Goal: Obtain resource: Download file/media

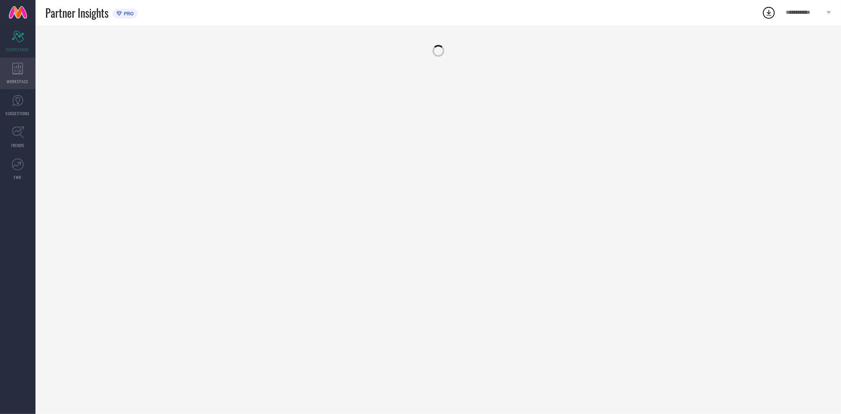
click at [19, 66] on icon at bounding box center [17, 69] width 11 height 12
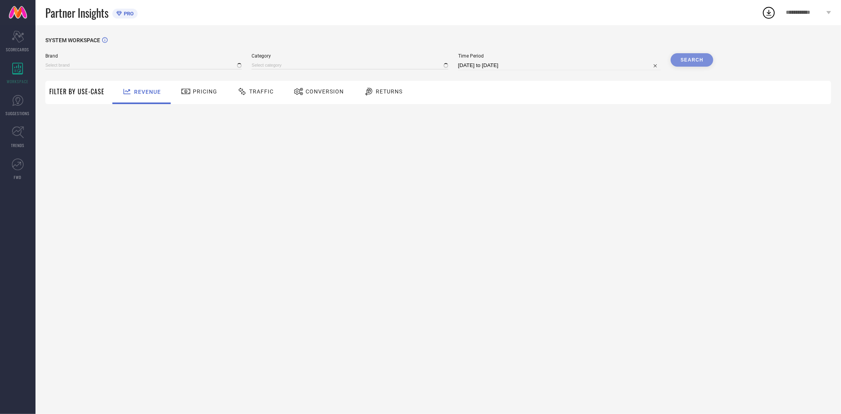
click at [328, 91] on span "Conversion" at bounding box center [325, 91] width 38 height 6
type input "EXTRA LOVE BY LIBAS"
type input "All"
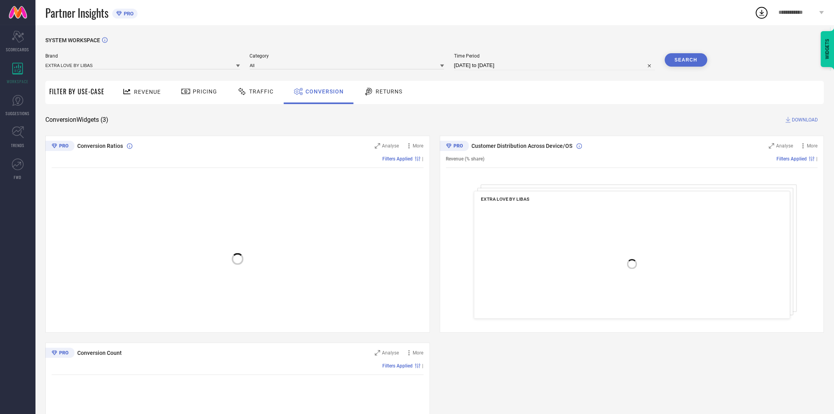
click at [497, 67] on input "[DATE] to [DATE]" at bounding box center [554, 65] width 201 height 9
select select "7"
select select "2025"
select select "8"
select select "2025"
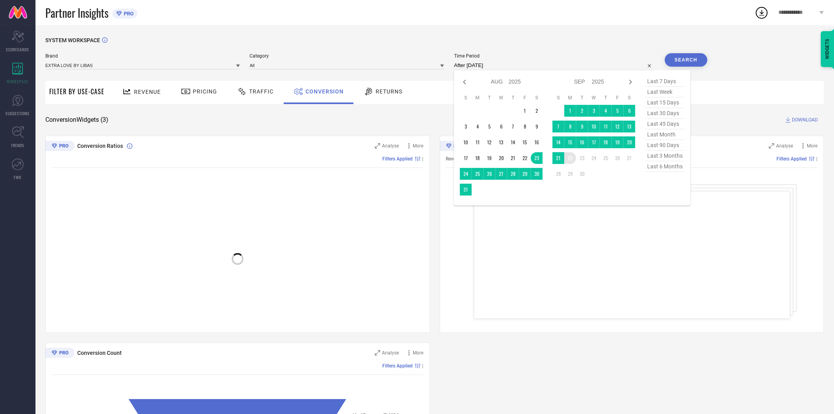
click at [572, 162] on td "22" at bounding box center [571, 158] width 12 height 12
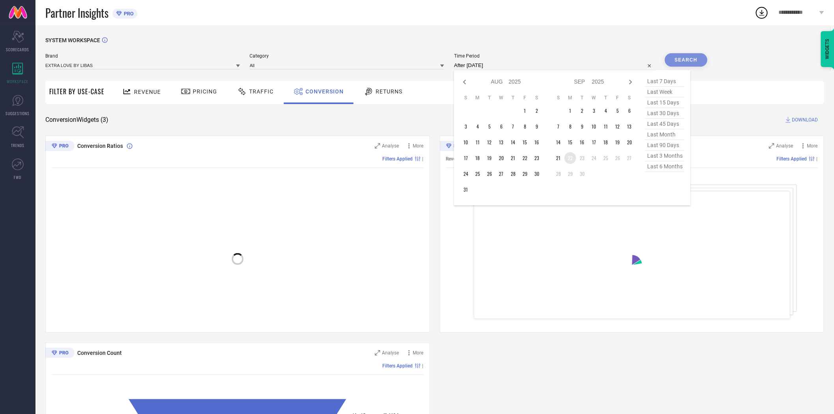
type input "[DATE] to [DATE]"
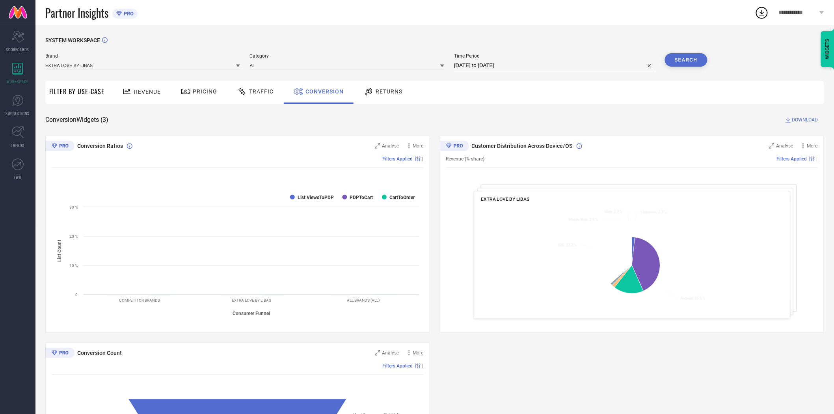
drag, startPoint x: 562, startPoint y: 129, endPoint x: 588, endPoint y: 118, distance: 28.8
click at [566, 128] on div "SYSTEM WORKSPACE Brand EXTRA LOVE BY LIBAS Category All Time Period [DATE] to […" at bounding box center [434, 288] width 779 height 503
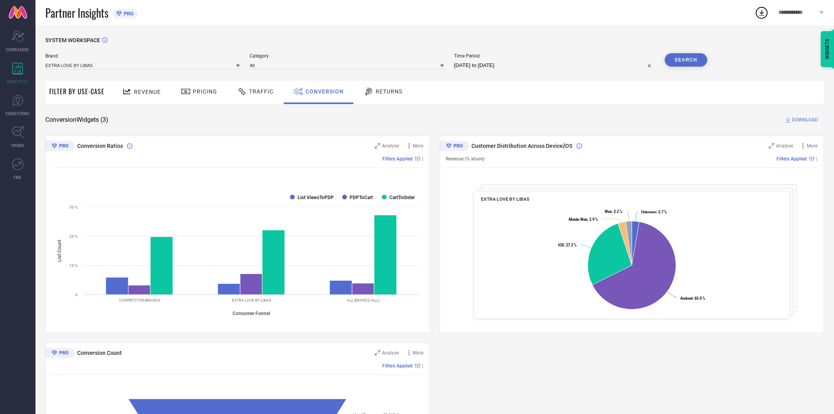
click at [679, 60] on button "Search" at bounding box center [686, 59] width 43 height 13
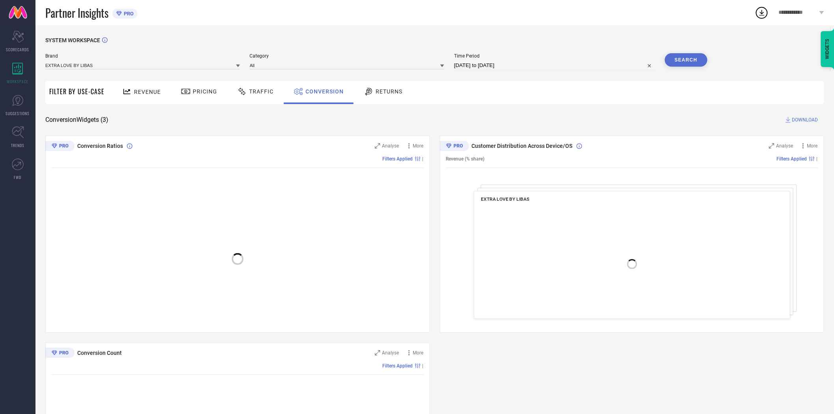
click at [589, 110] on div "SYSTEM WORKSPACE Brand EXTRA LOVE BY LIBAS Category All Time Period [DATE] to […" at bounding box center [434, 288] width 779 height 503
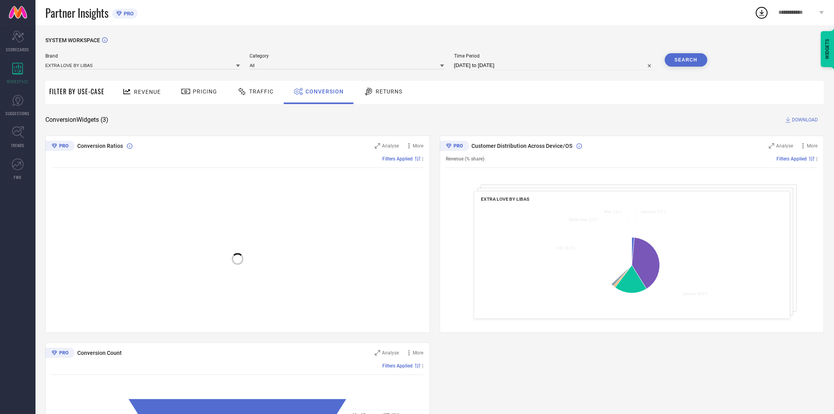
click at [793, 119] on span "DOWNLOAD" at bounding box center [806, 120] width 26 height 8
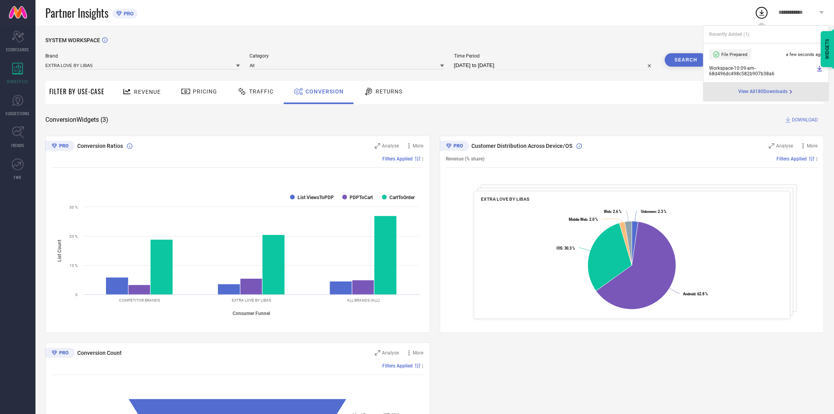
click at [238, 67] on icon at bounding box center [238, 66] width 4 height 3
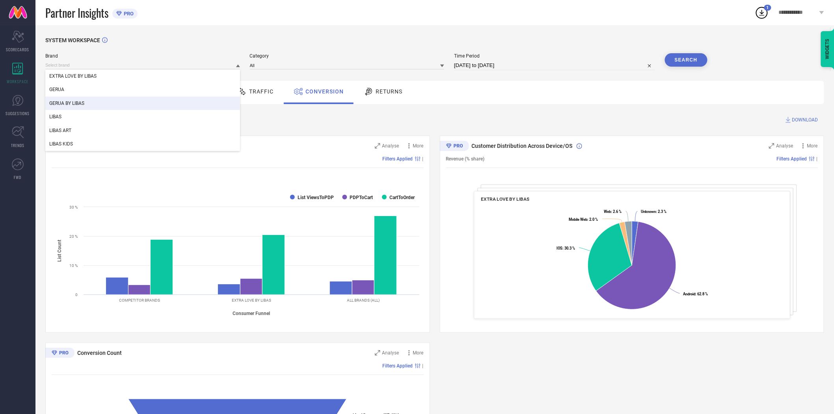
click at [152, 101] on div "GERUA BY LIBAS" at bounding box center [142, 103] width 195 height 13
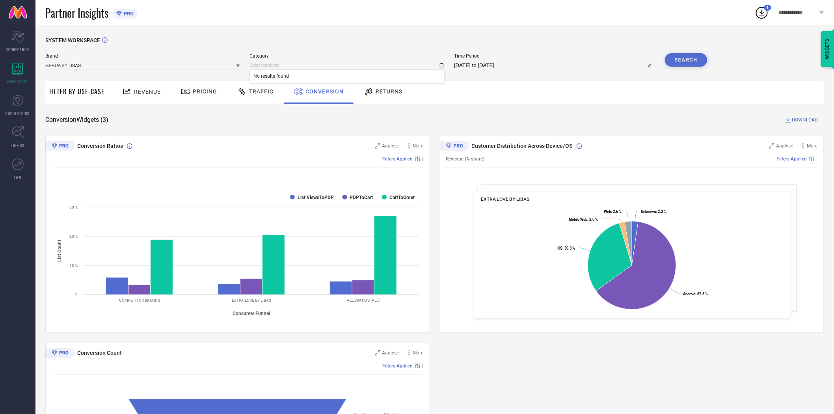
click at [269, 69] on div "No results found" at bounding box center [347, 65] width 195 height 8
click at [269, 70] on span "No results found" at bounding box center [347, 75] width 195 height 13
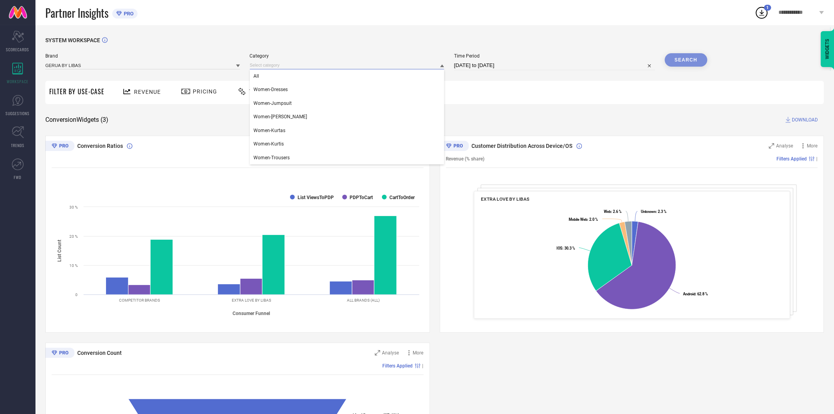
click at [269, 67] on input at bounding box center [347, 65] width 195 height 8
click at [268, 77] on div "All" at bounding box center [347, 75] width 195 height 13
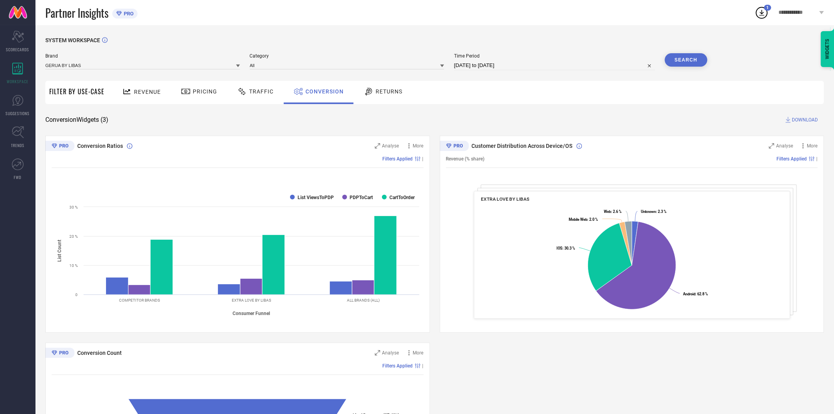
click at [677, 58] on button "Search" at bounding box center [686, 59] width 43 height 13
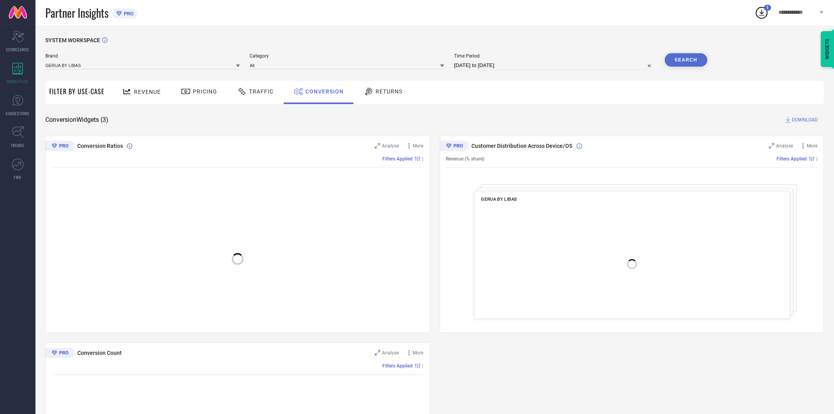
click at [511, 97] on div "Revenue Pricing Traffic Conversion Returns" at bounding box center [466, 92] width 716 height 23
click at [802, 119] on span "DOWNLOAD" at bounding box center [806, 120] width 26 height 8
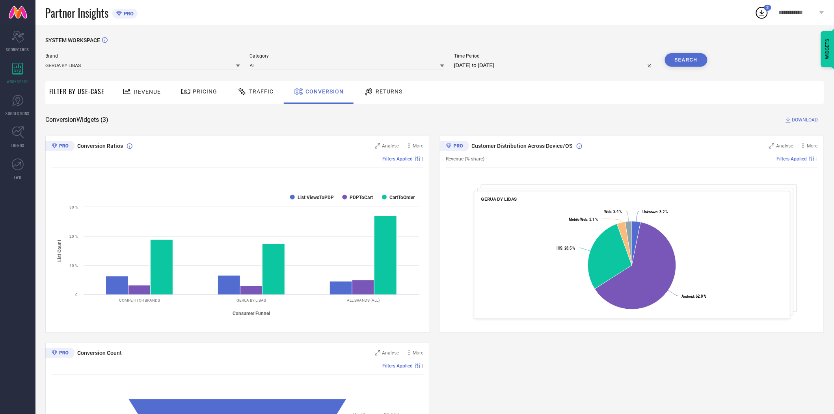
click at [237, 65] on icon at bounding box center [238, 66] width 4 height 3
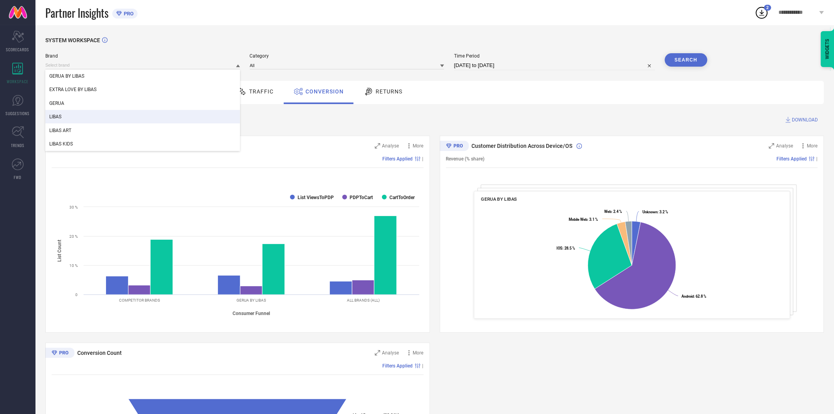
click at [175, 115] on div "LIBAS" at bounding box center [142, 116] width 195 height 13
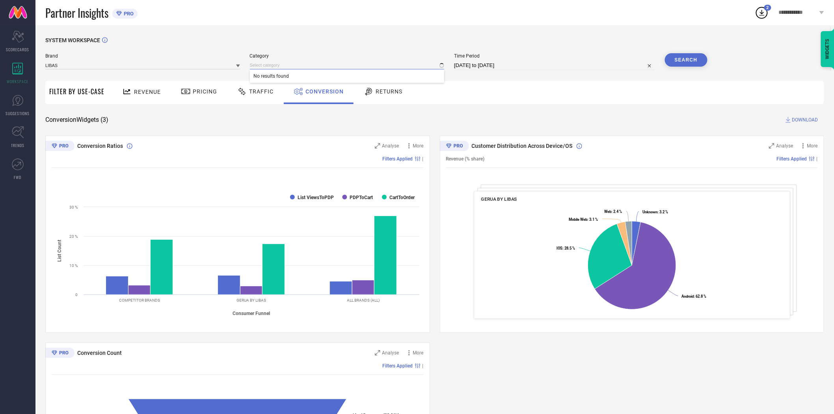
click at [302, 67] on input at bounding box center [347, 65] width 195 height 8
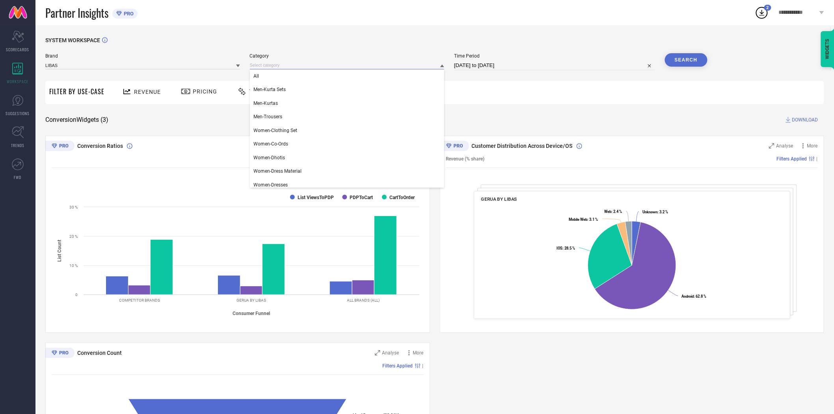
click at [297, 64] on input at bounding box center [347, 65] width 195 height 8
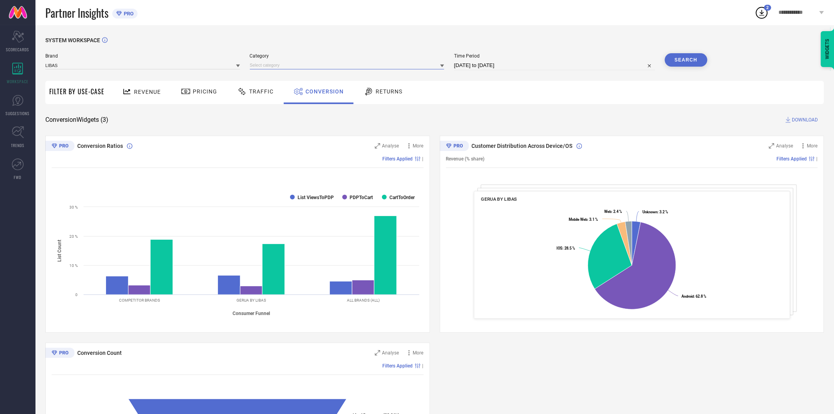
click at [294, 67] on input at bounding box center [347, 65] width 195 height 8
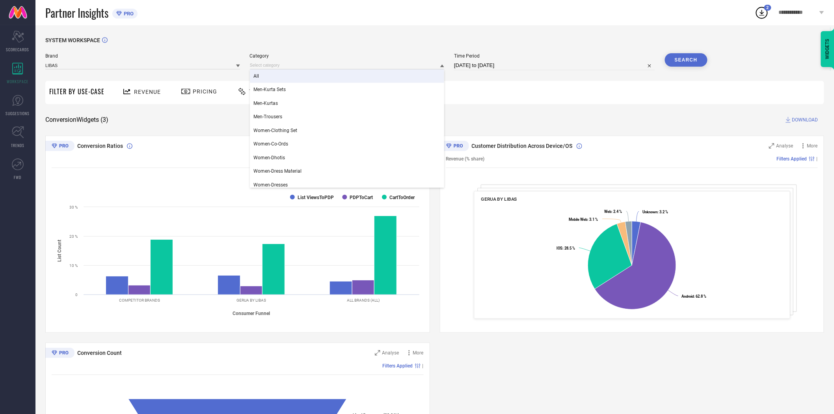
click at [290, 79] on div "All" at bounding box center [347, 75] width 195 height 13
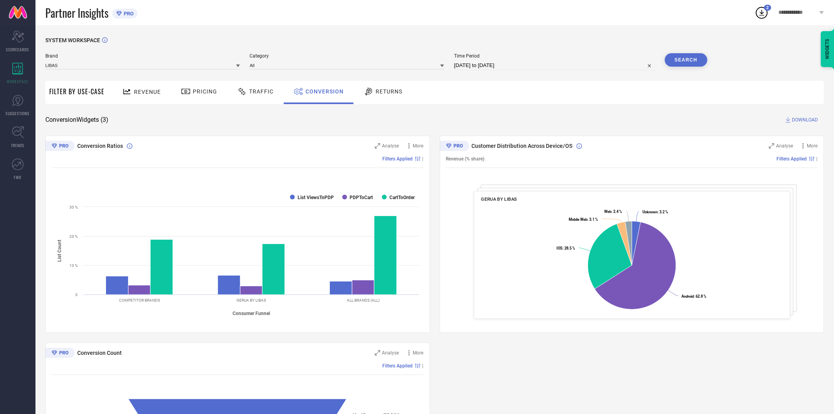
click at [686, 63] on button "Search" at bounding box center [686, 59] width 43 height 13
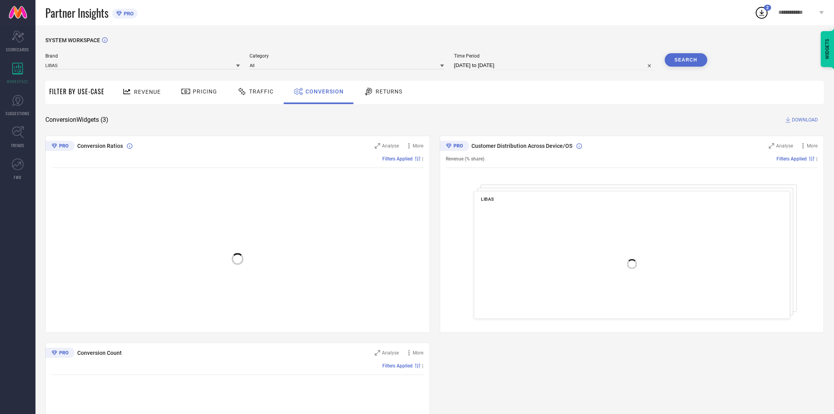
click at [800, 120] on span "DOWNLOAD" at bounding box center [806, 120] width 26 height 8
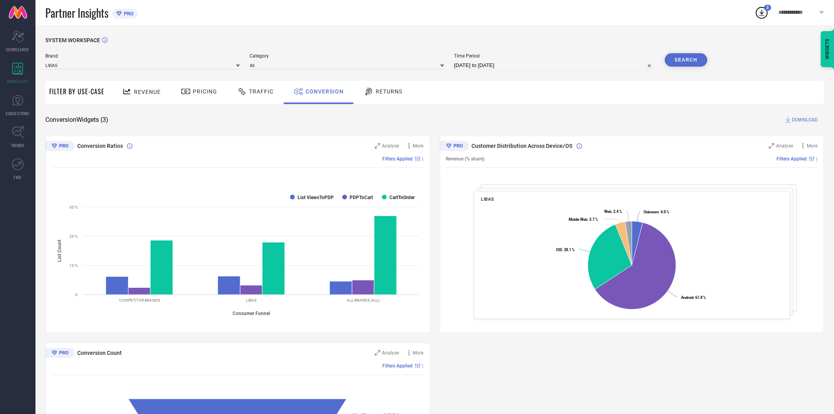
click at [238, 67] on icon at bounding box center [238, 66] width 4 height 4
click at [194, 128] on div "LIBAS ART" at bounding box center [142, 130] width 195 height 13
click at [259, 69] on input at bounding box center [347, 65] width 195 height 8
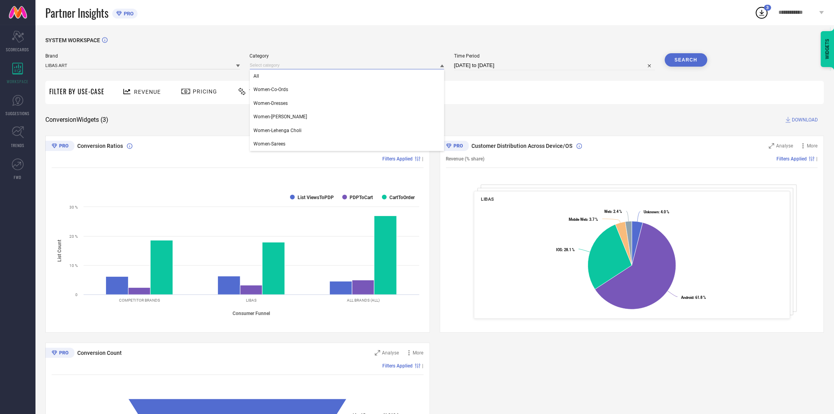
click at [268, 67] on input at bounding box center [347, 65] width 195 height 8
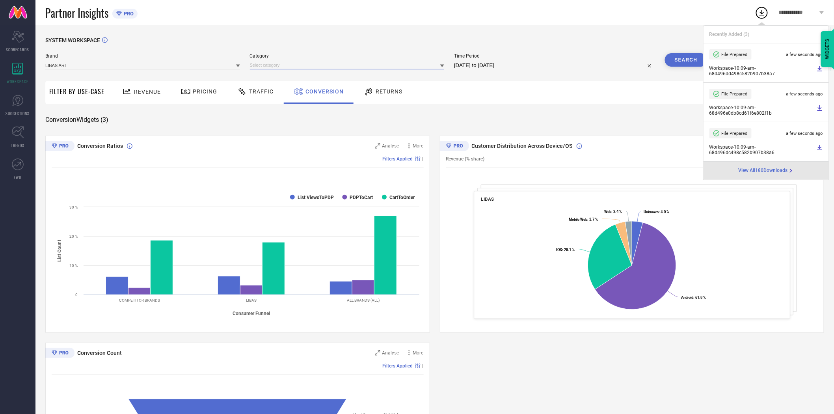
click at [267, 67] on input at bounding box center [347, 65] width 195 height 8
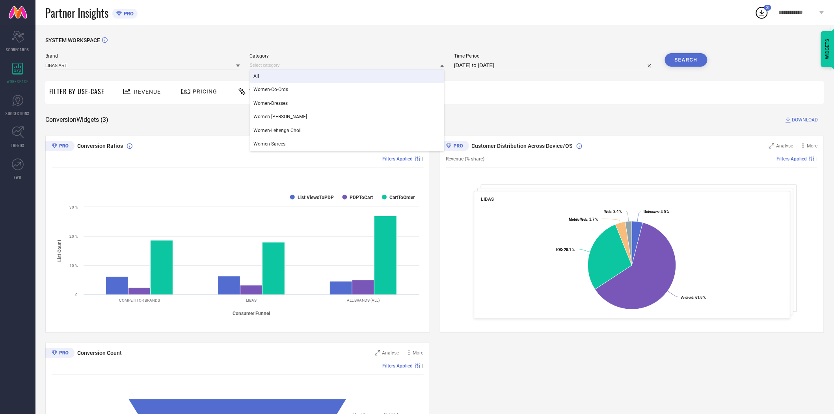
click at [266, 78] on div "All" at bounding box center [347, 75] width 195 height 13
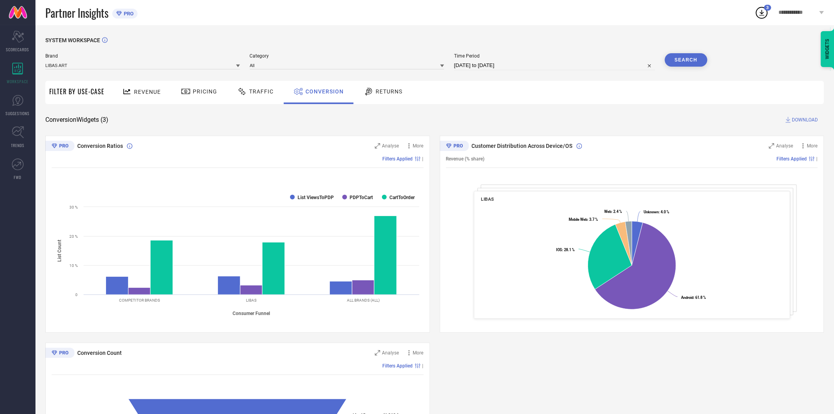
click at [675, 61] on button "Search" at bounding box center [686, 59] width 43 height 13
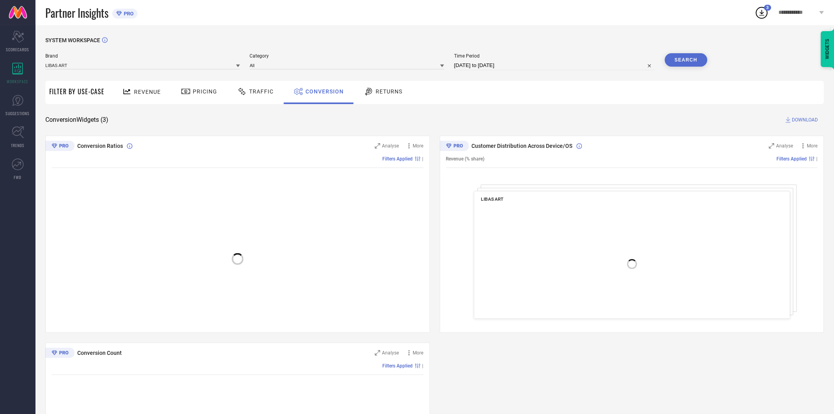
click at [802, 118] on span "DOWNLOAD" at bounding box center [806, 120] width 26 height 8
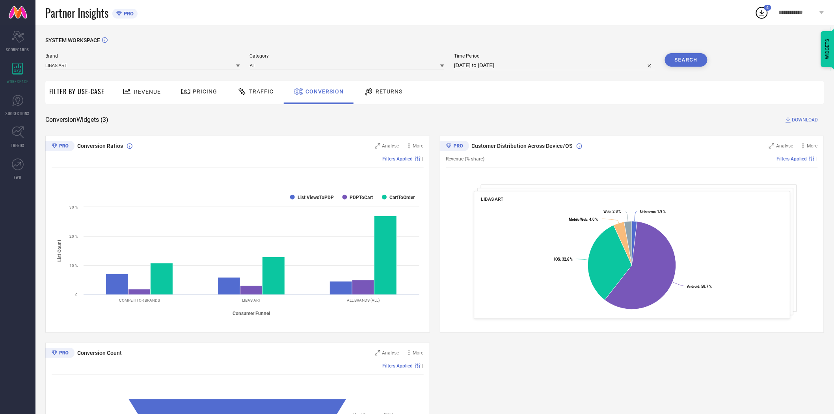
click at [238, 66] on icon at bounding box center [238, 66] width 4 height 3
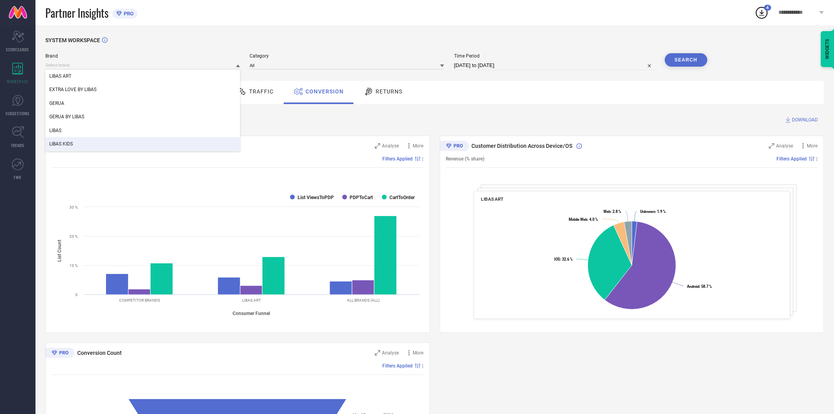
click at [190, 141] on div "LIBAS KIDS" at bounding box center [142, 143] width 195 height 13
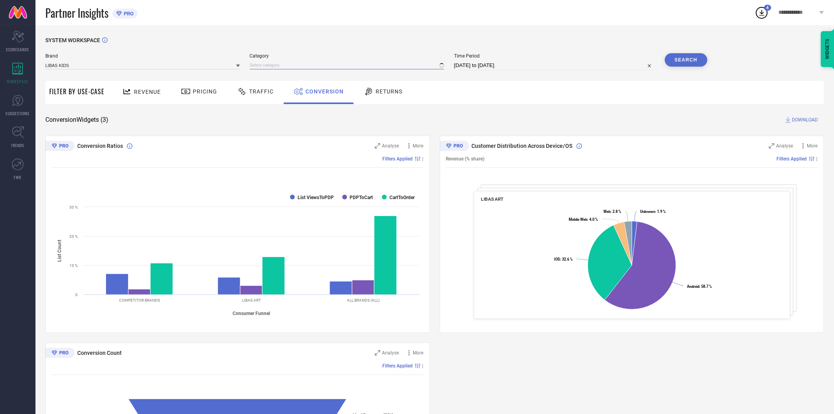
click at [276, 68] on input at bounding box center [347, 65] width 195 height 8
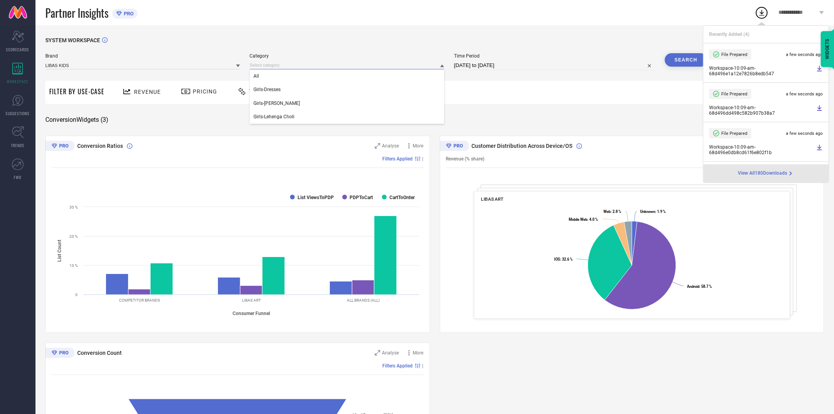
click at [278, 65] on input at bounding box center [347, 65] width 195 height 8
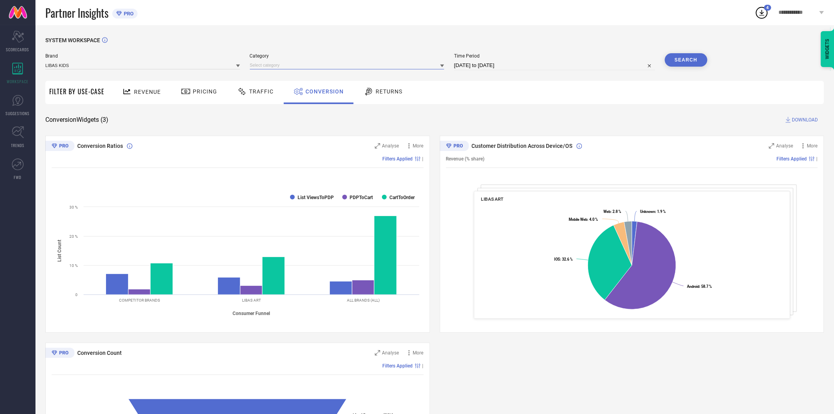
click at [278, 65] on input at bounding box center [347, 65] width 195 height 8
click at [276, 75] on div "All" at bounding box center [347, 75] width 195 height 13
click at [670, 61] on button "Search" at bounding box center [686, 59] width 43 height 13
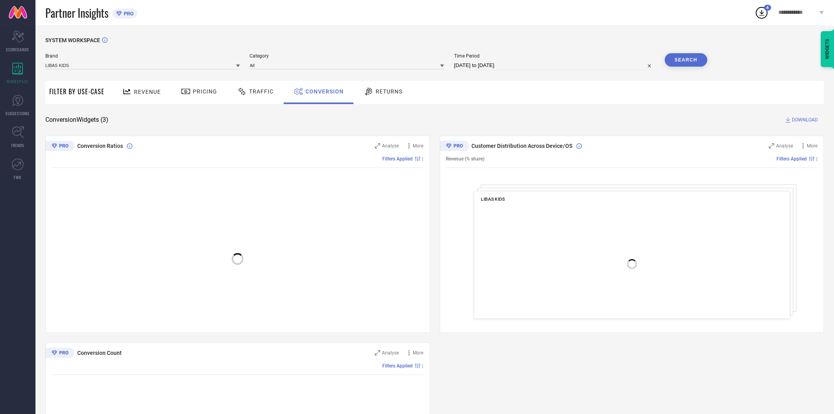
click at [805, 120] on span "DOWNLOAD" at bounding box center [806, 120] width 26 height 8
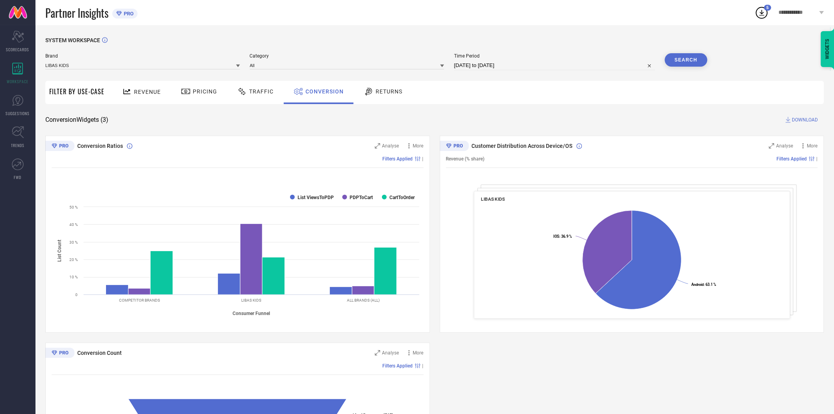
drag, startPoint x: 525, startPoint y: 28, endPoint x: 530, endPoint y: 28, distance: 5.1
click at [525, 28] on div "SYSTEM WORKSPACE Brand LIBAS KIDS Category All Time Period [DATE] to [DATE] Sea…" at bounding box center [434, 288] width 799 height 526
